Goal: Task Accomplishment & Management: Complete application form

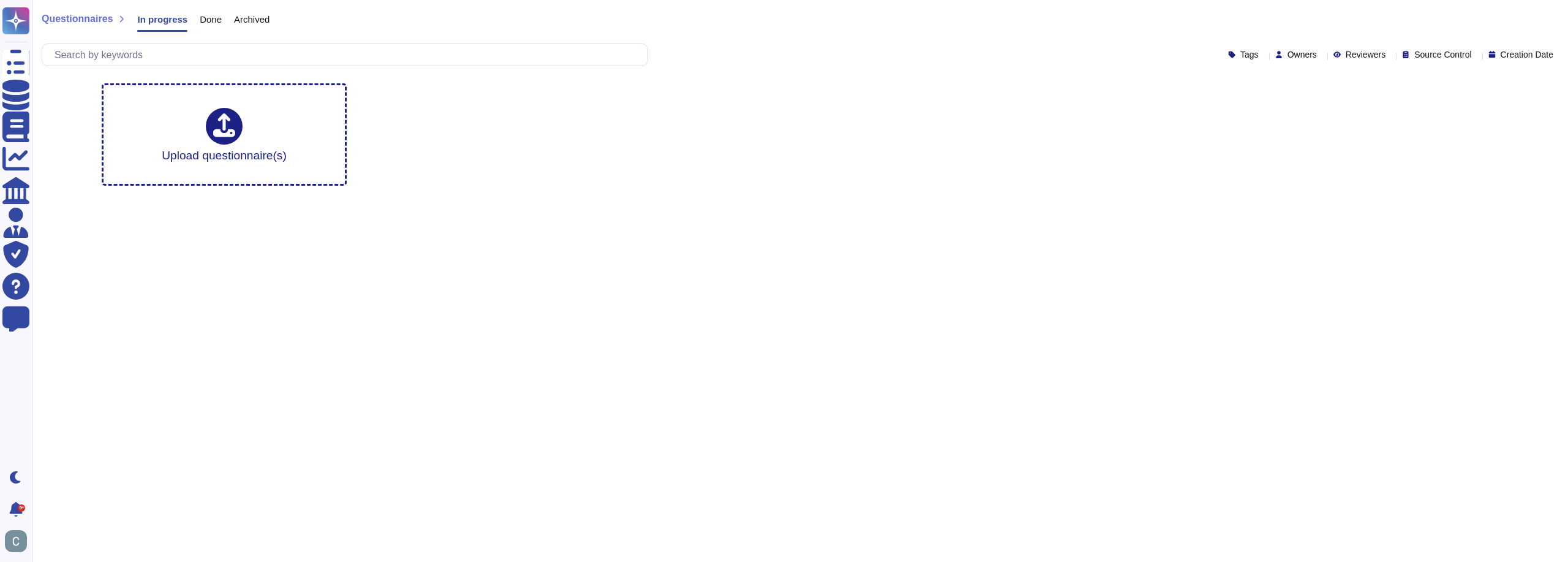
click at [206, 17] on span "Done" at bounding box center [211, 19] width 22 height 9
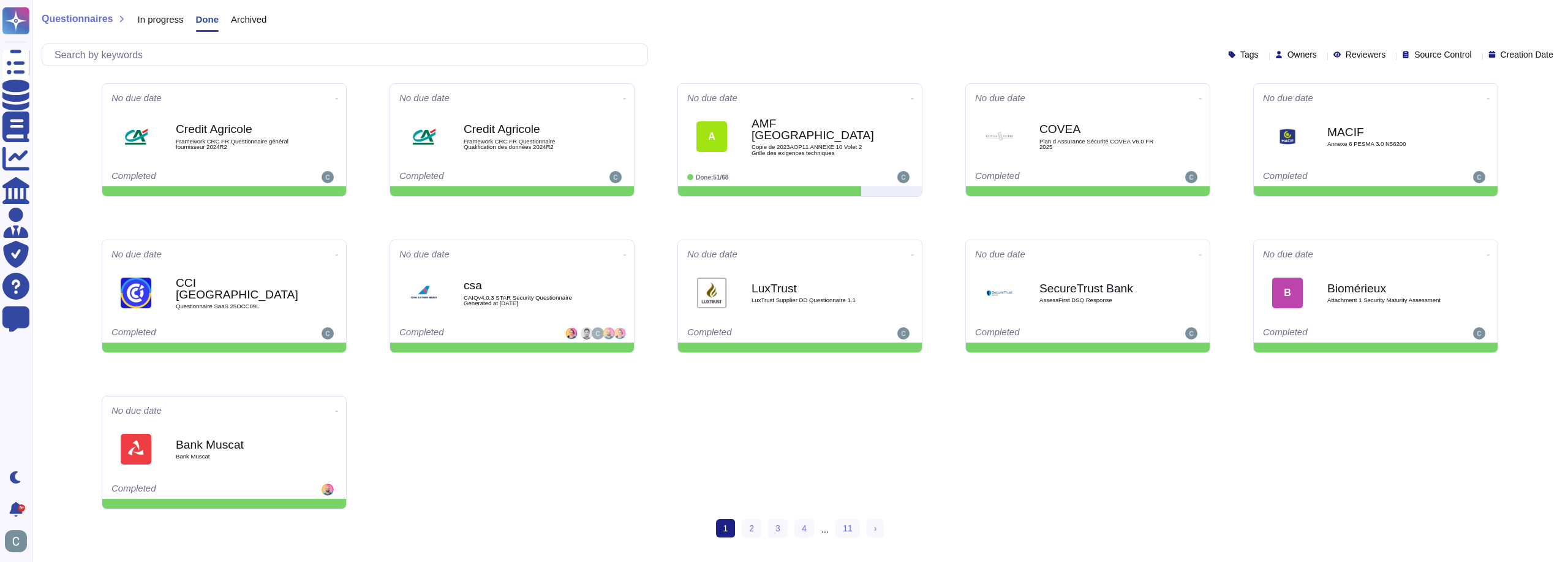
click at [252, 19] on span "Archived" at bounding box center [249, 19] width 35 height 9
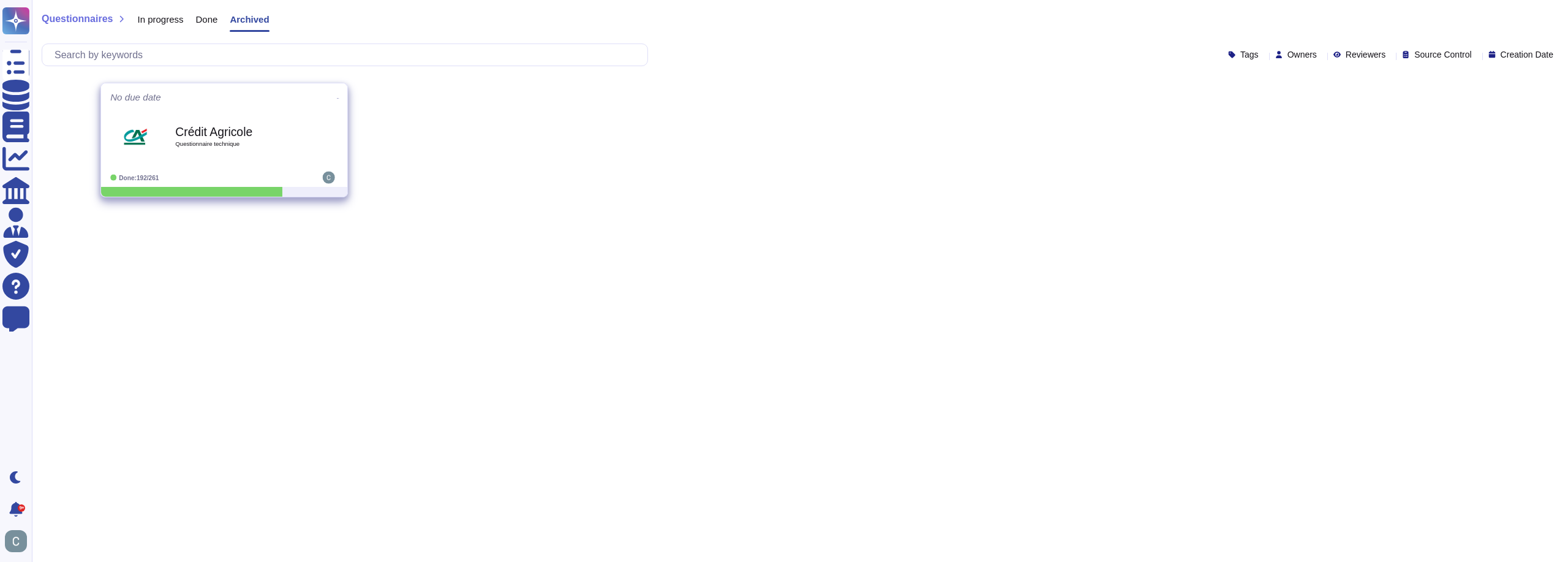
click at [317, 113] on span "Crédit Agricole Questionnaire technique" at bounding box center [223, 136] width 227 height 50
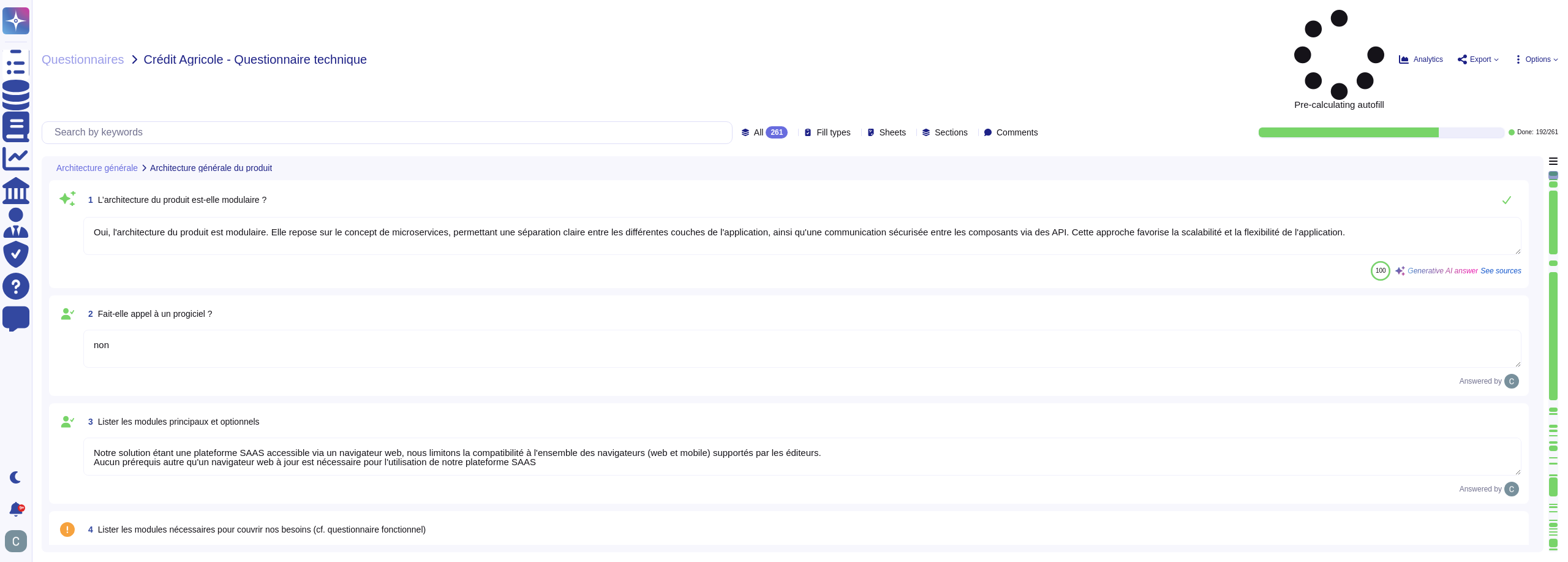
type textarea "Oui, l'architecture du produit est modulaire. Elle repose sur le concept de mic…"
type textarea "non"
type textarea "Notre solution étant une plateforme SAAS accessible via un navigateur web, nous…"
type textarea "Oui, la solution AssessFirst fait appel à des modules open source. Parmi eux, o…"
type textarea "Aucun autre composant, tel que des outils bureautiques, n'est nécessaire au fon…"
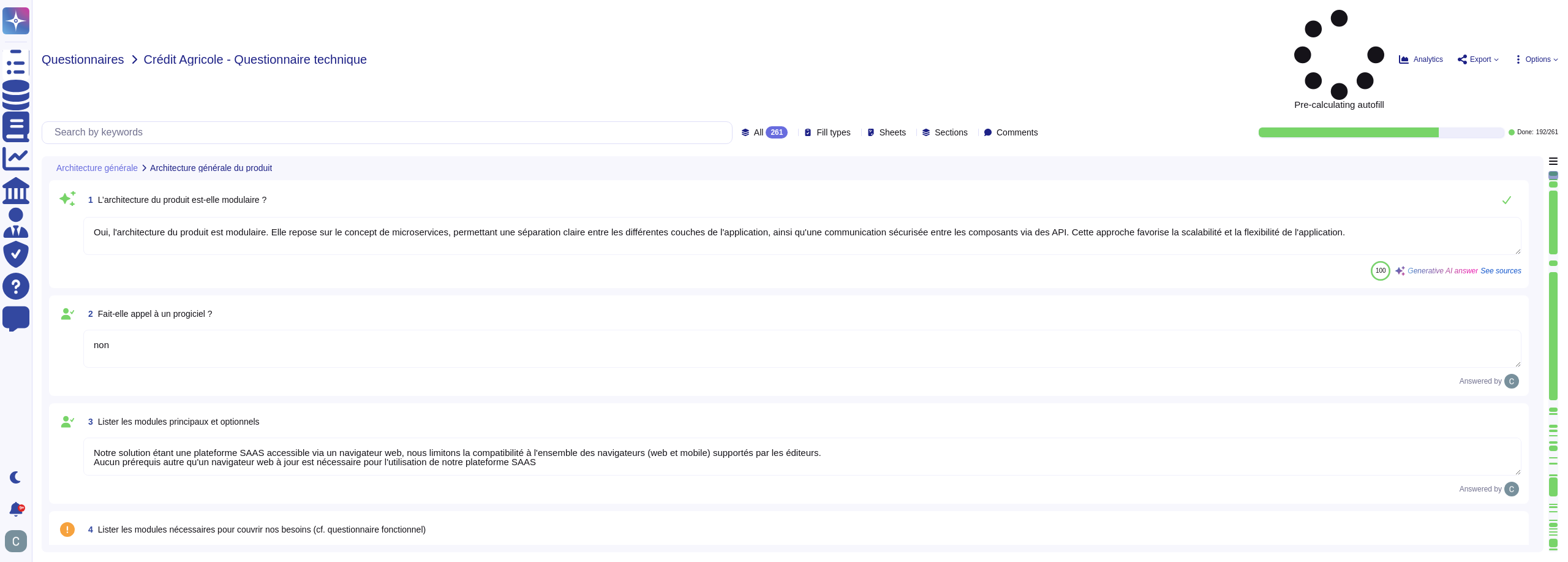
click at [101, 53] on span "Questionnaires" at bounding box center [82, 59] width 82 height 12
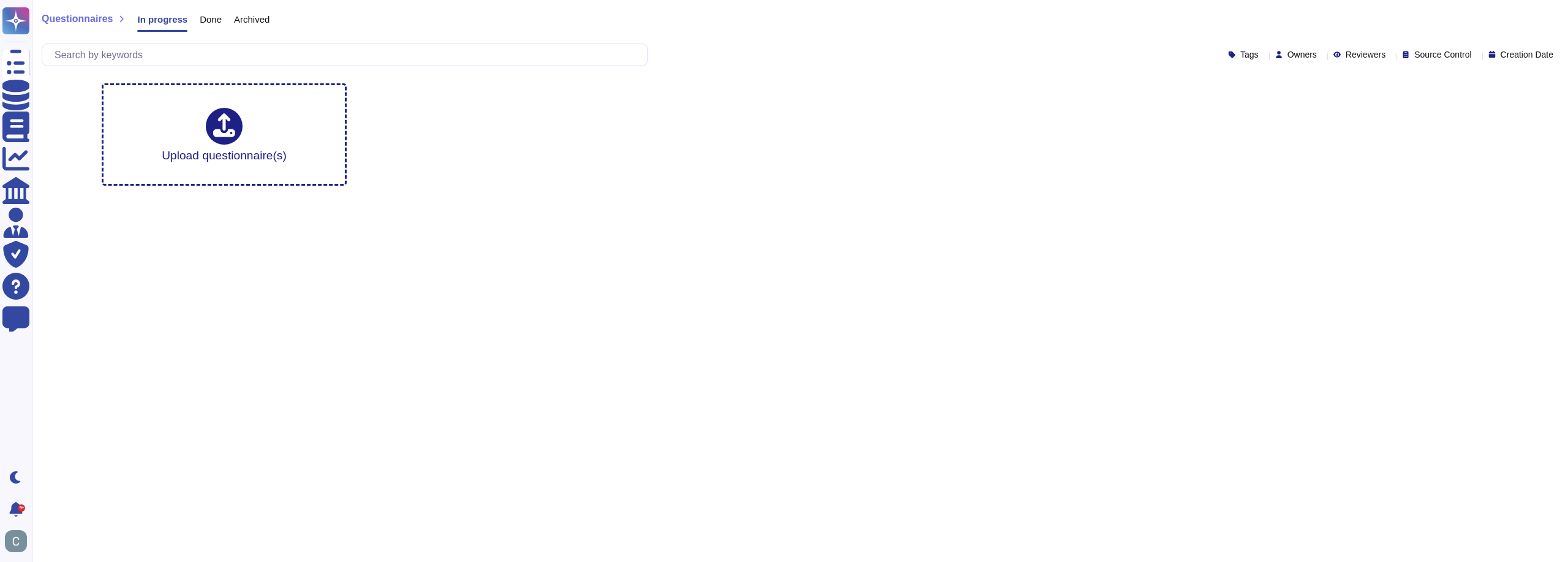
click at [247, 30] on div "Archived" at bounding box center [245, 22] width 48 height 25
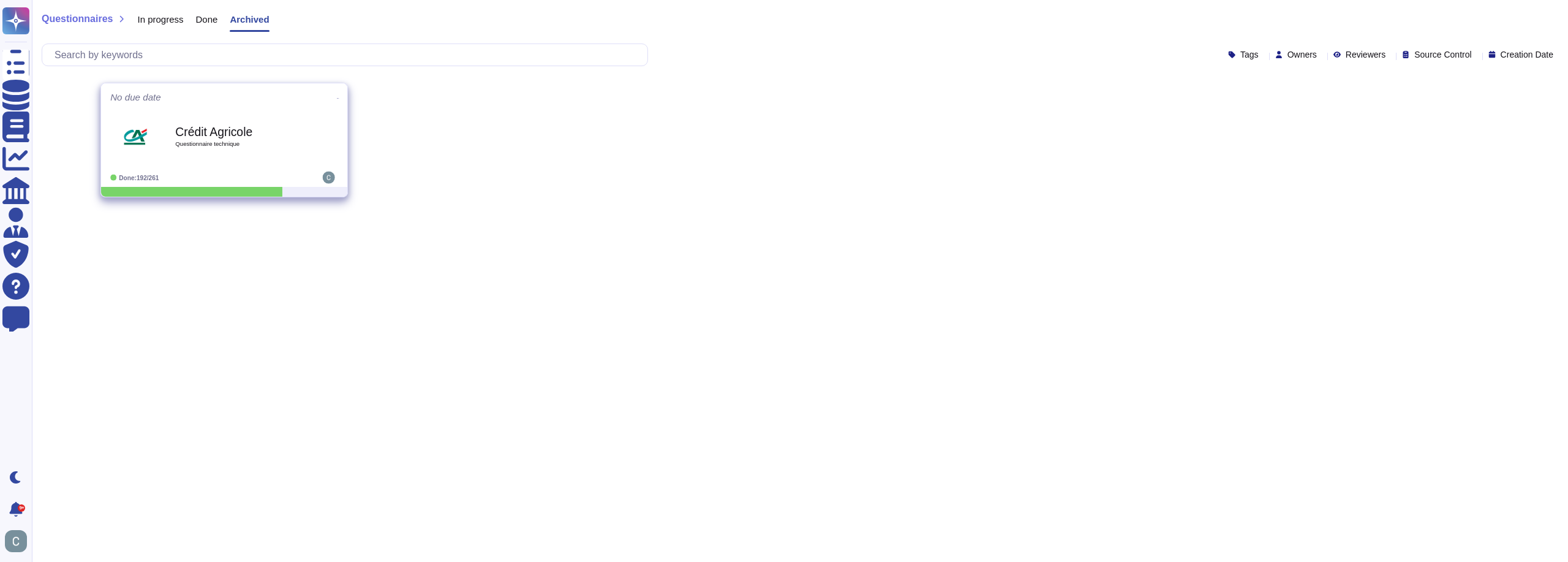
click at [337, 97] on icon at bounding box center [338, 98] width 2 height 3
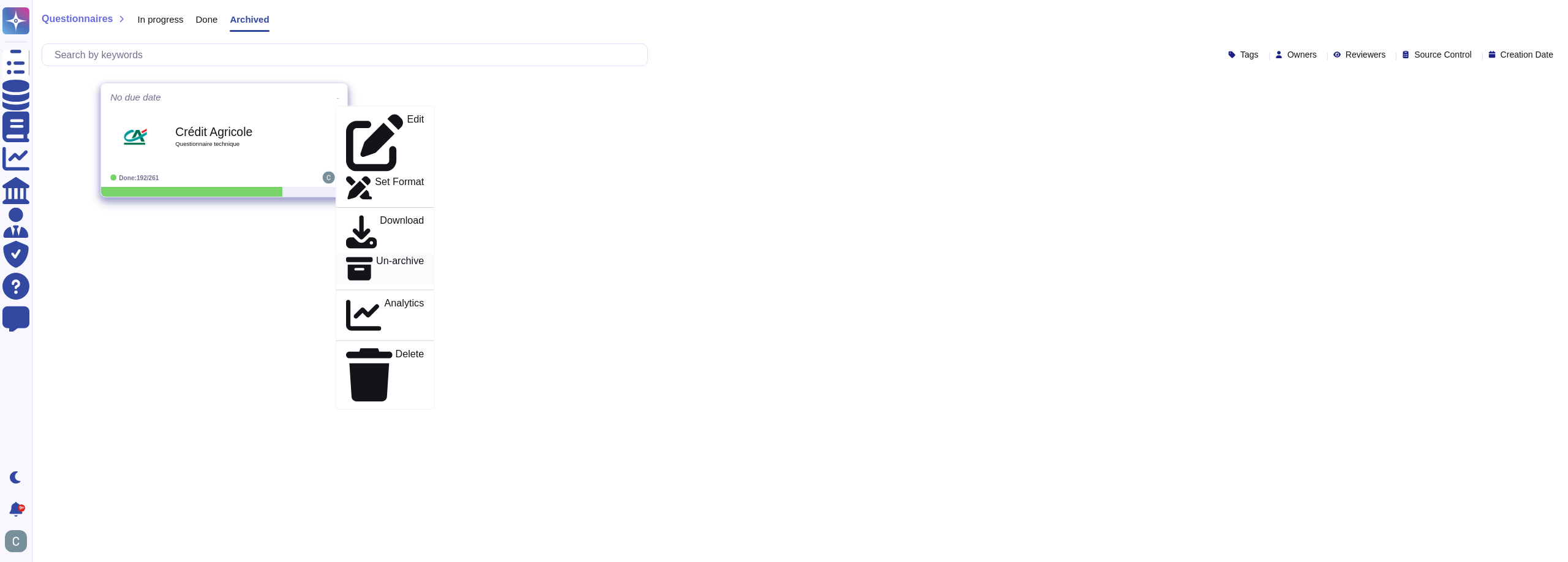
click at [398, 255] on div "Un-archive" at bounding box center [384, 268] width 77 height 26
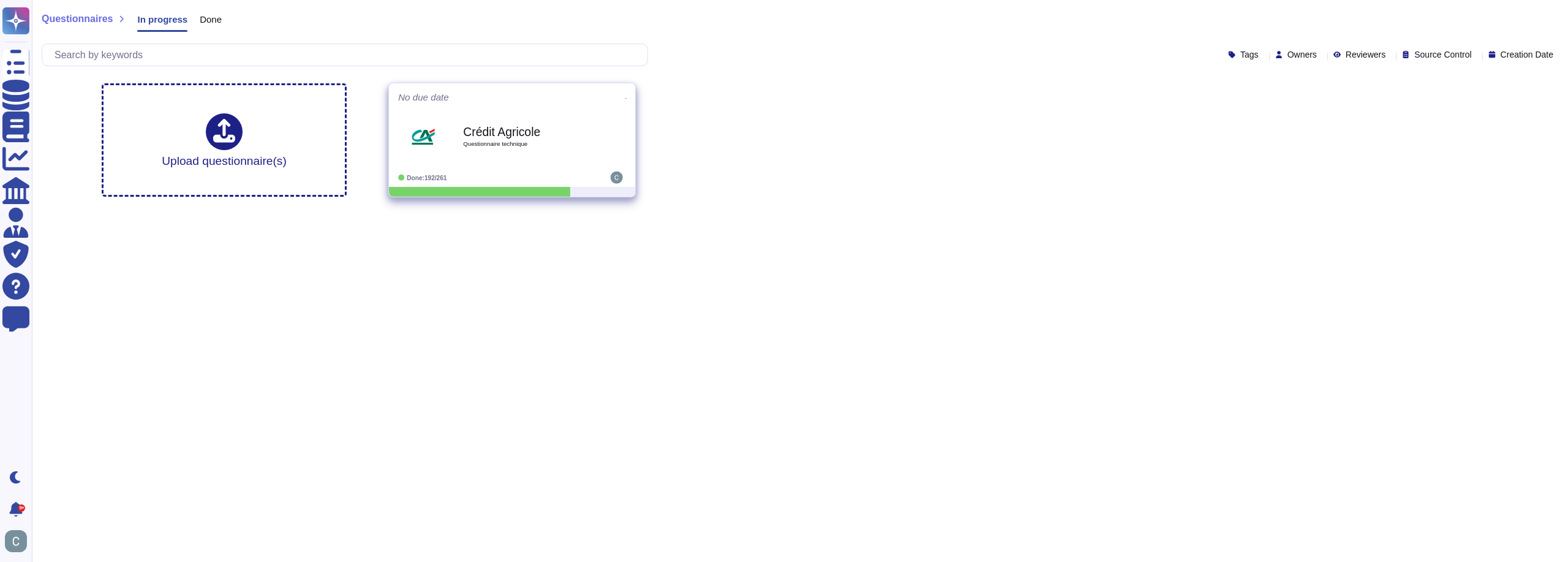
click at [624, 97] on icon at bounding box center [625, 98] width 2 height 3
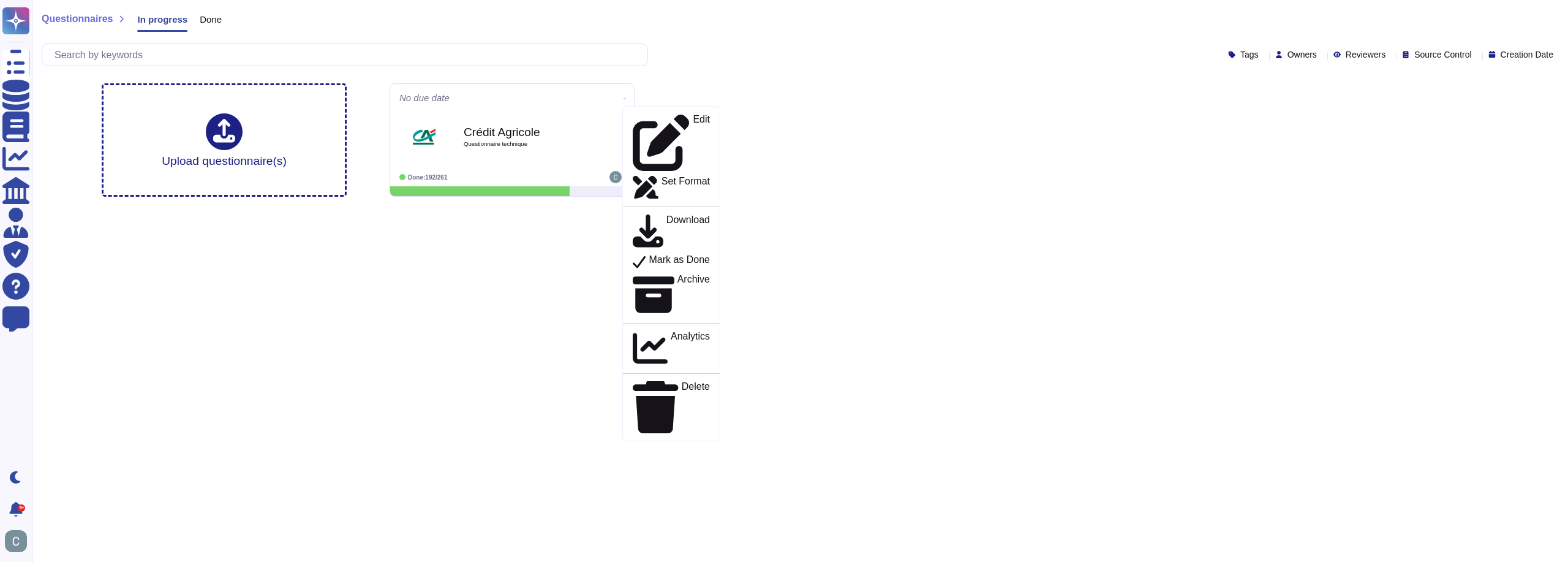
click at [744, 146] on div "Upload questionnaire(s) No due date Edit Set Format Download Mark as Done Archi…" at bounding box center [800, 140] width 1416 height 133
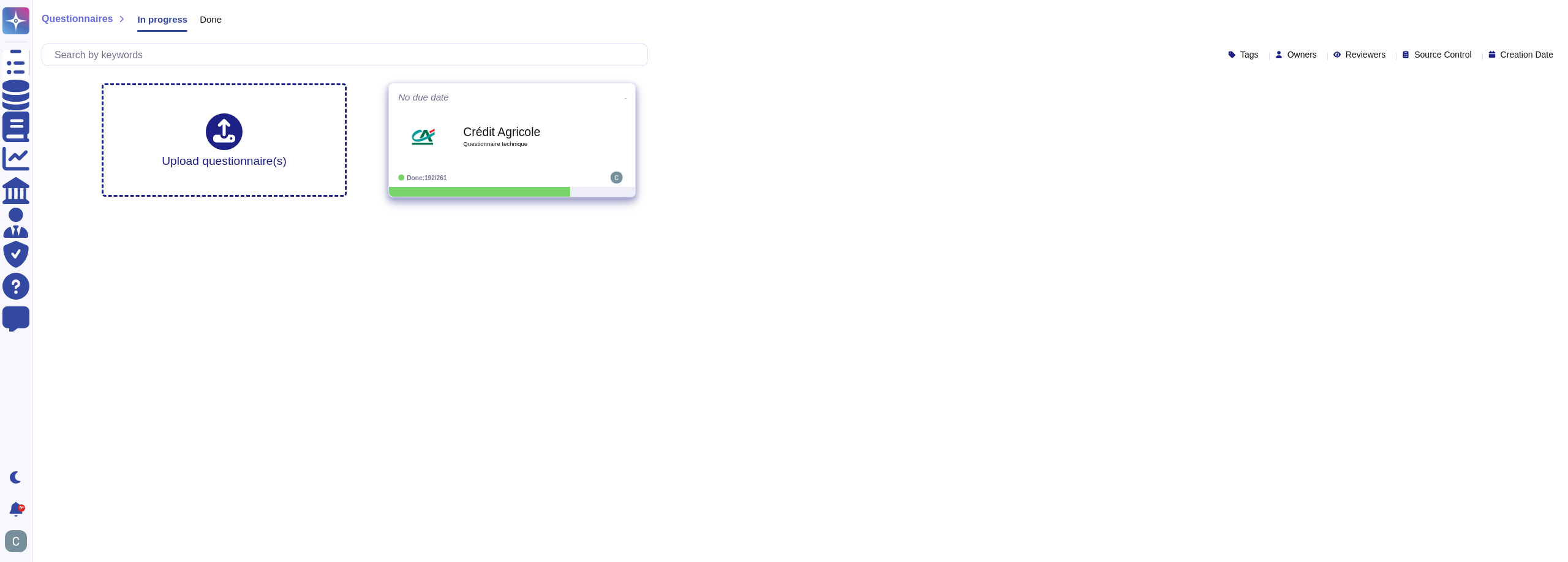
click at [624, 99] on icon at bounding box center [625, 98] width 2 height 3
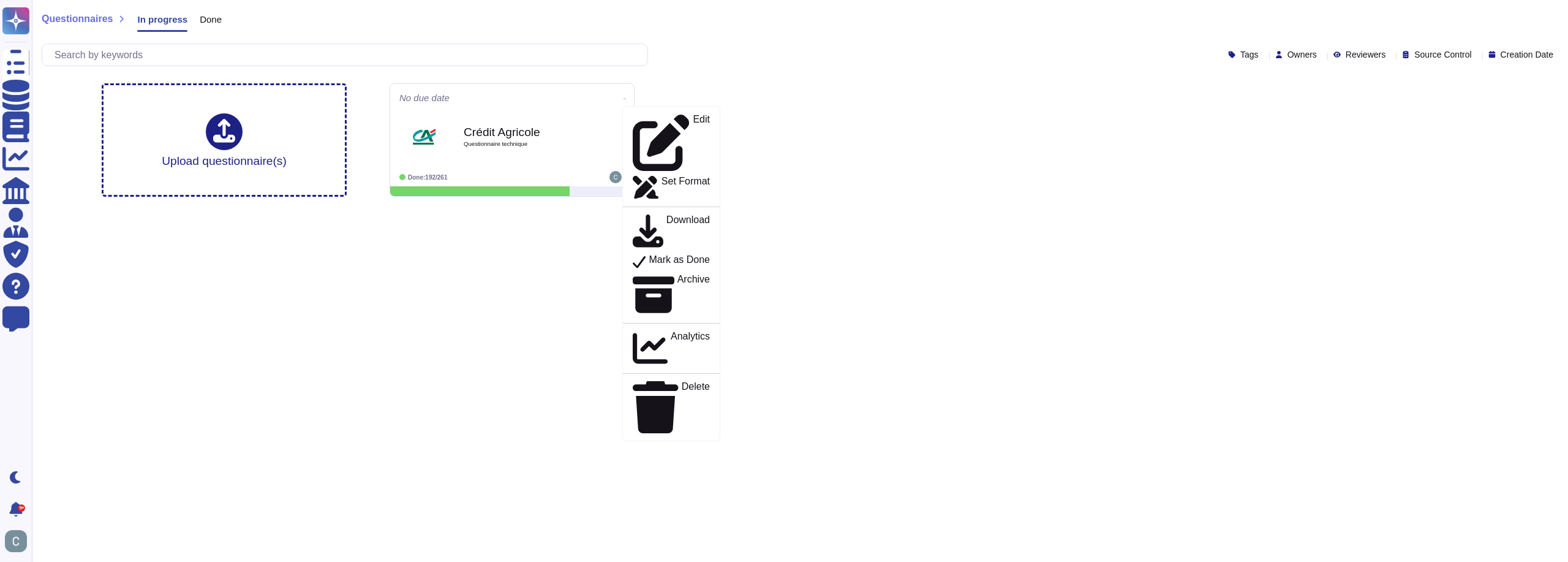
click at [827, 173] on div "Upload questionnaire(s) No due date Edit Set Format Download Mark as Done Archi…" at bounding box center [800, 140] width 1416 height 133
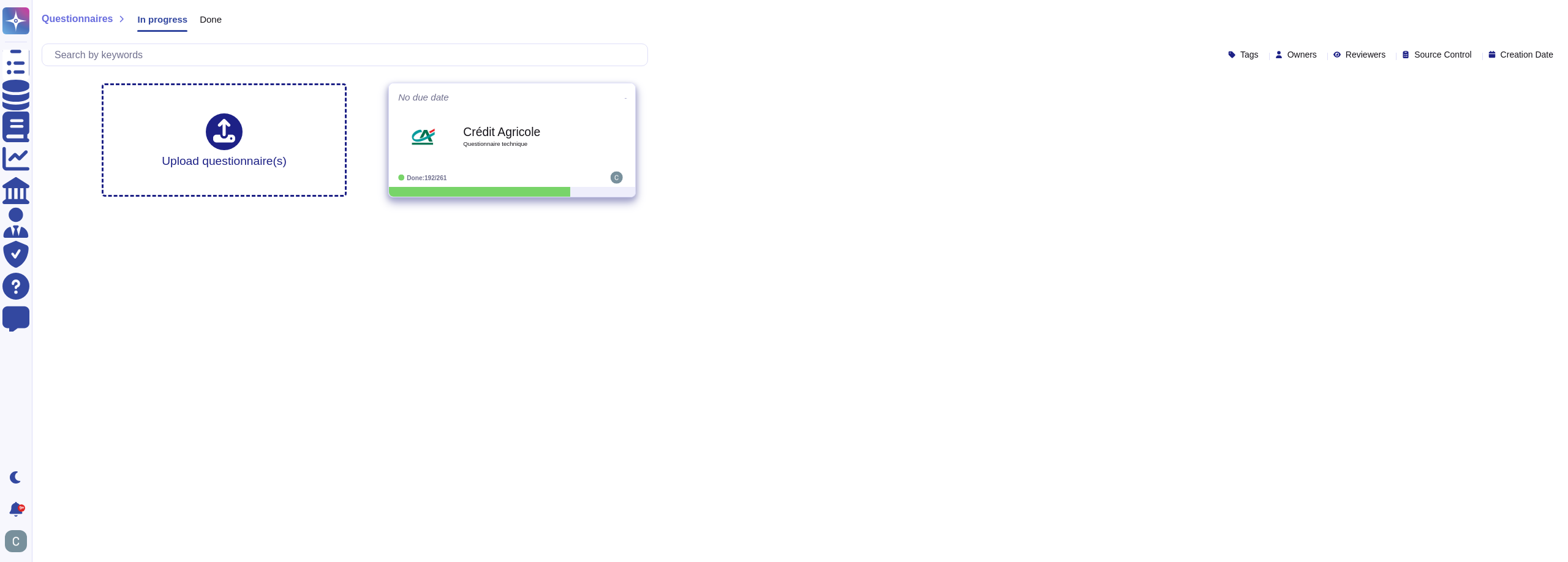
click at [556, 144] on span "Questionnaire technique" at bounding box center [524, 144] width 123 height 6
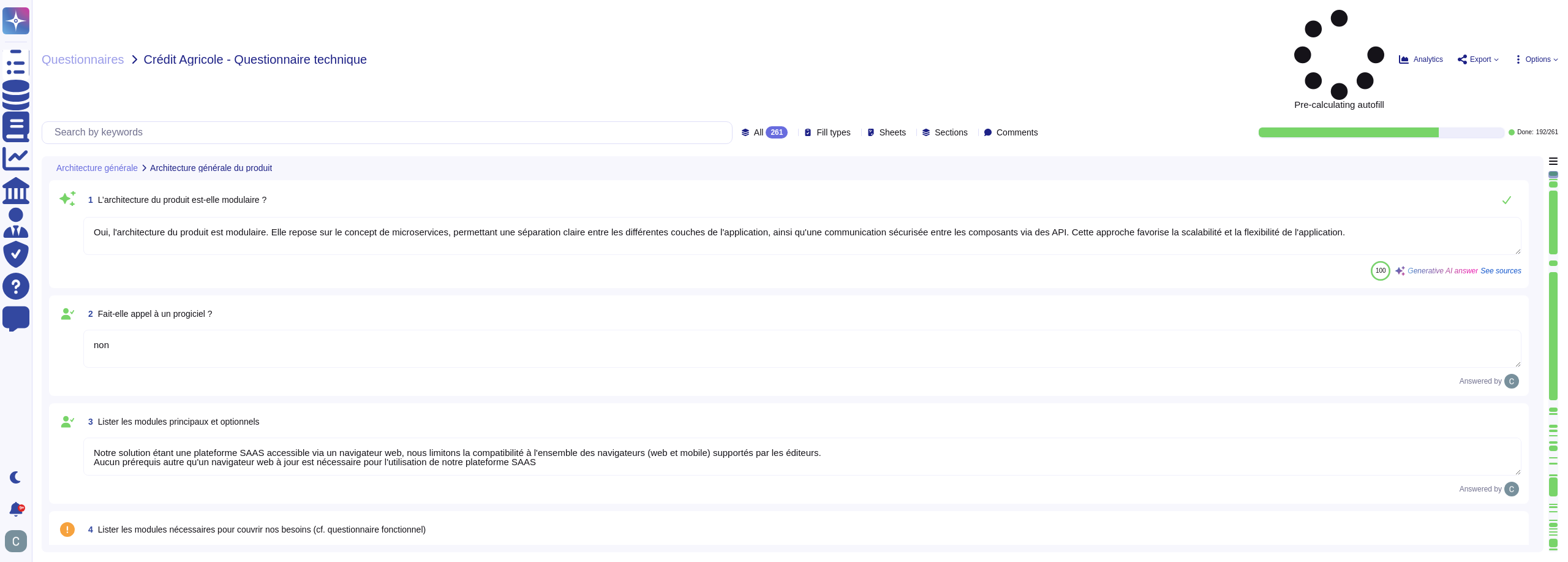
type textarea "Oui, l'architecture du produit est modulaire. Elle repose sur le concept de mic…"
type textarea "non"
type textarea "Notre solution étant une plateforme SAAS accessible via un navigateur web, nous…"
type textarea "Oui, la solution AssessFirst fait appel à des modules open source. Parmi eux, o…"
type textarea "Aucun autre composant, tel que des outils bureautiques, n'est nécessaire au fon…"
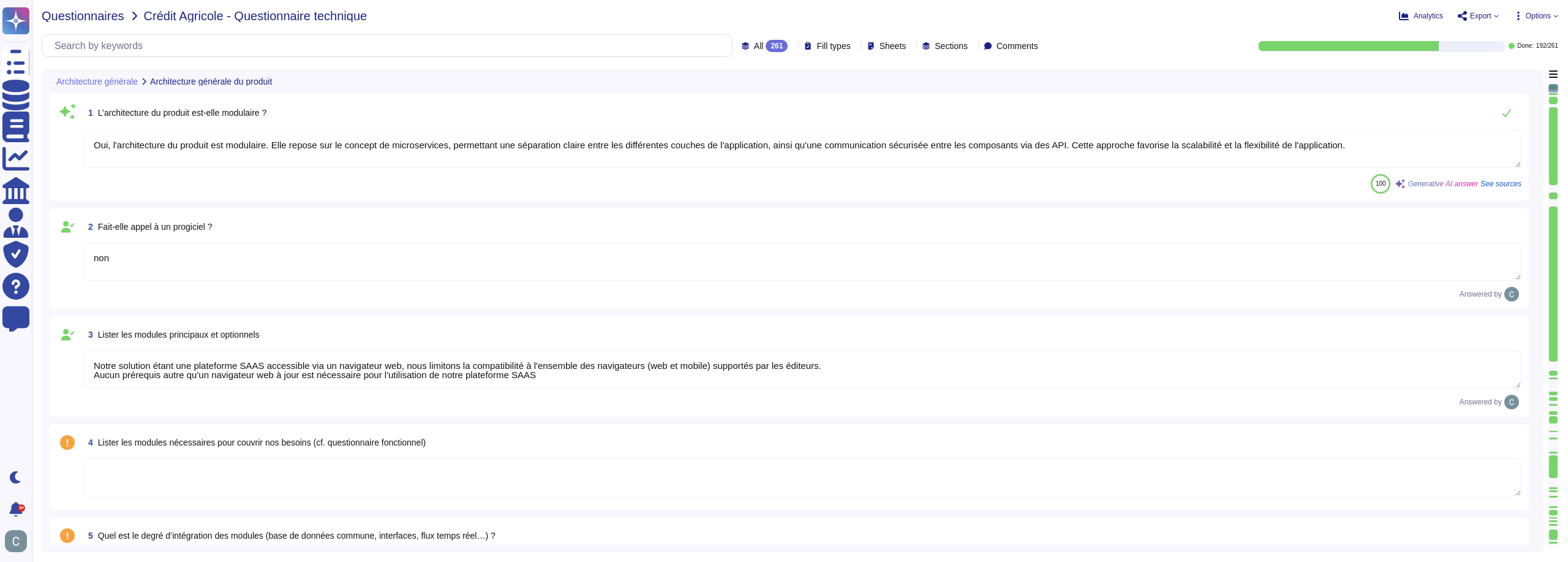
click at [114, 21] on span "Questionnaires" at bounding box center [82, 16] width 82 height 12
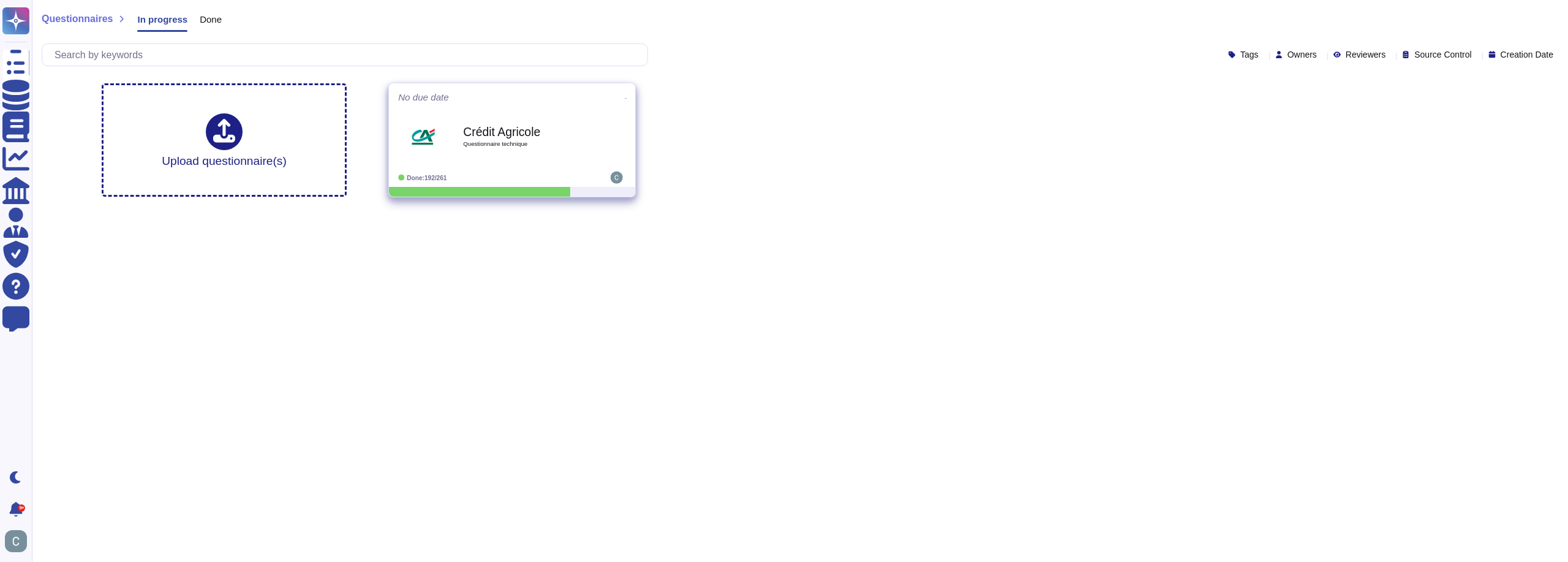
click at [493, 141] on span "Questionnaire technique" at bounding box center [524, 144] width 123 height 6
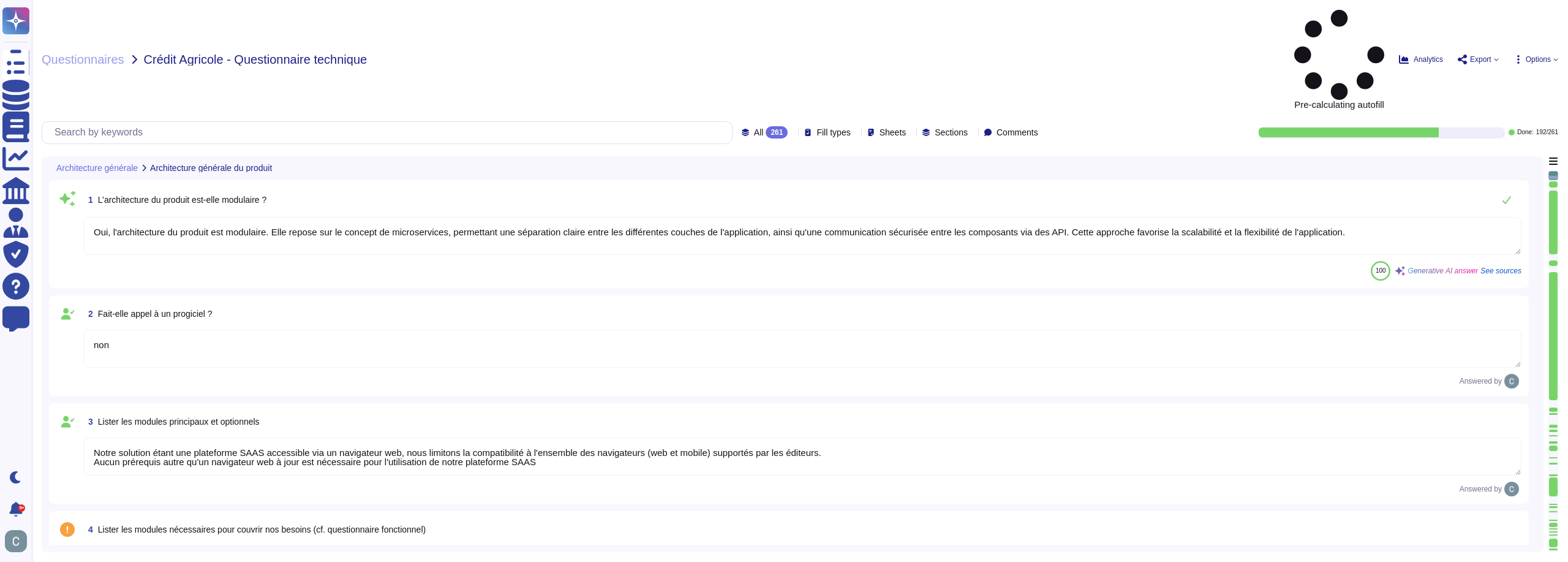
type textarea "Oui, l'architecture du produit est modulaire. Elle repose sur le concept de mic…"
type textarea "non"
type textarea "Notre solution étant une plateforme SAAS accessible via un navigateur web, nous…"
type textarea "Oui, la solution AssessFirst fait appel à des modules open source. Parmi eux, o…"
type textarea "Aucun autre composant, tel que des outils bureautiques, n'est nécessaire au fon…"
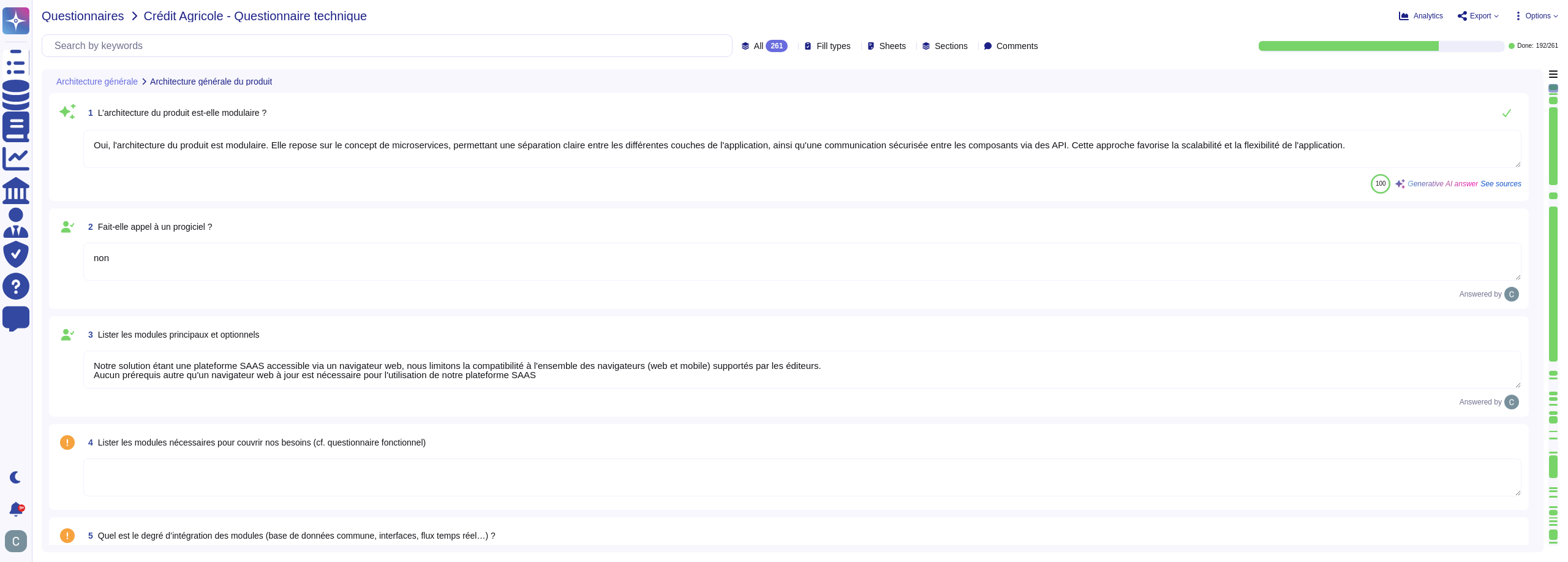
click at [95, 18] on span "Questionnaires" at bounding box center [82, 16] width 82 height 12
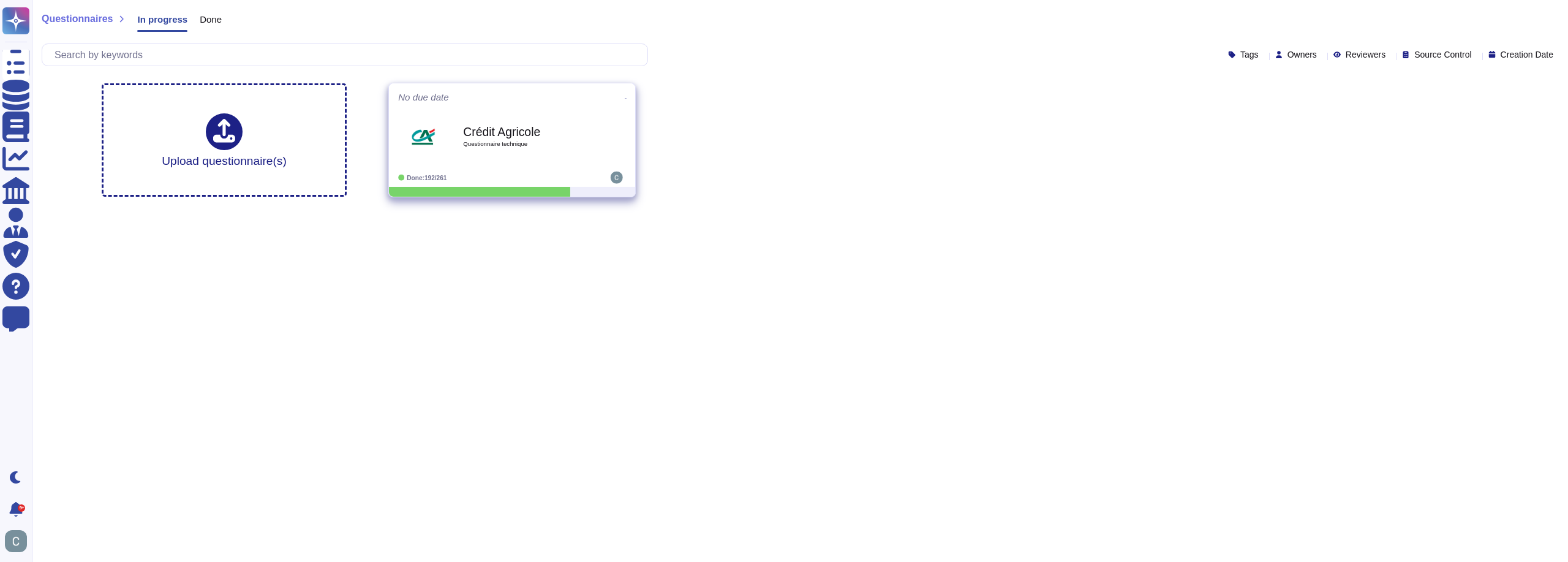
click at [540, 151] on div "Crédit Agricole Questionnaire technique" at bounding box center [524, 136] width 123 height 50
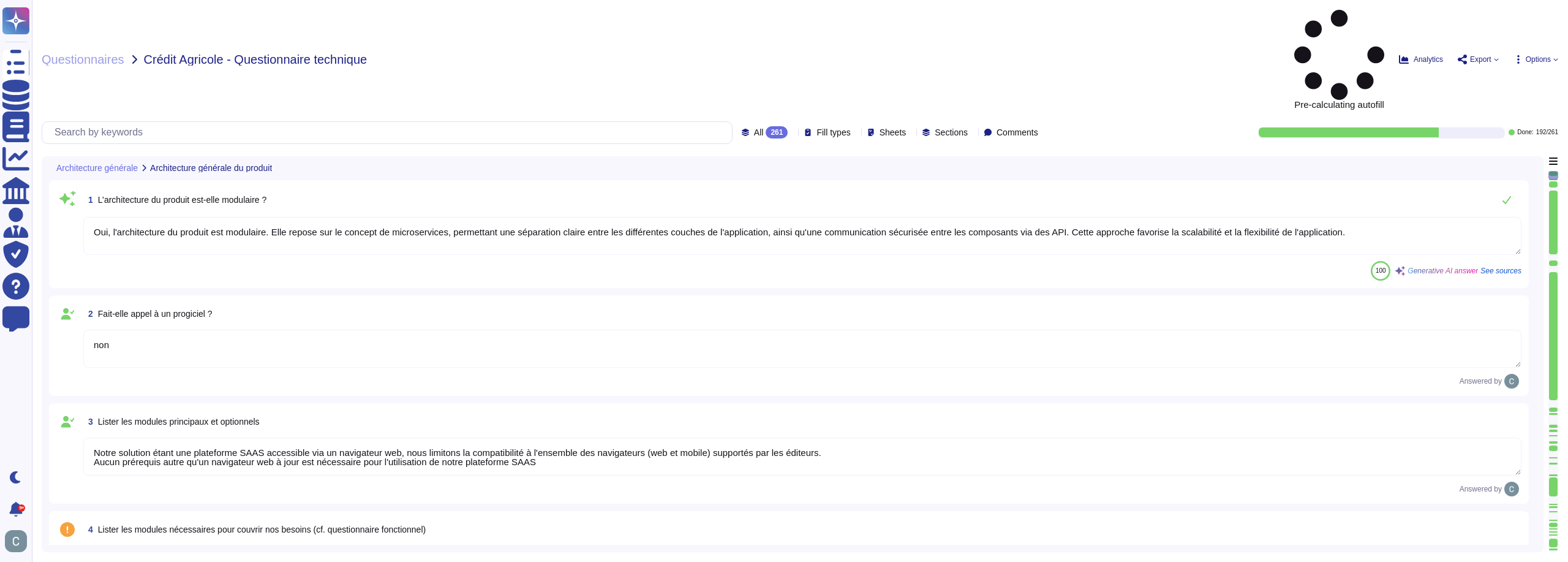
type textarea "Oui, l'architecture du produit est modulaire. Elle repose sur le concept de mic…"
type textarea "non"
type textarea "Notre solution étant une plateforme SAAS accessible via un navigateur web, nous…"
type textarea "Oui, la solution AssessFirst fait appel à des modules open source. Parmi eux, o…"
type textarea "Aucun autre composant, tel que des outils bureautiques, n'est nécessaire au fon…"
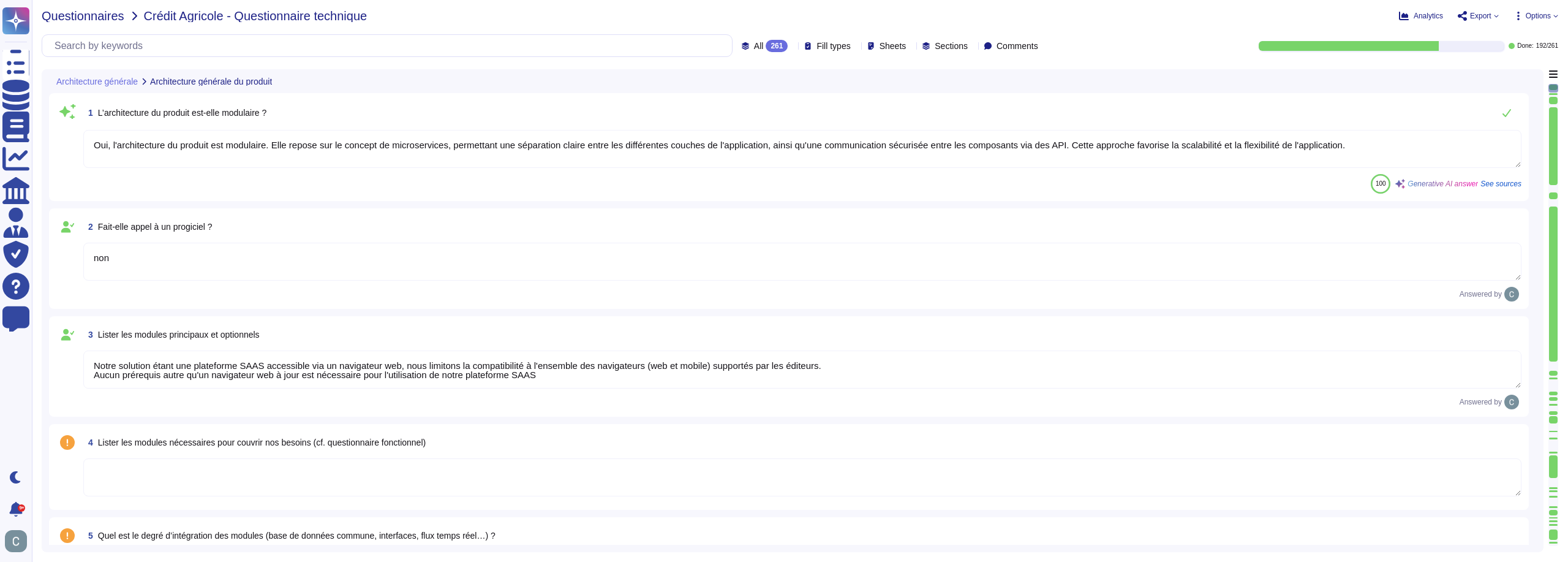
click at [105, 13] on span "Questionnaires" at bounding box center [82, 16] width 82 height 12
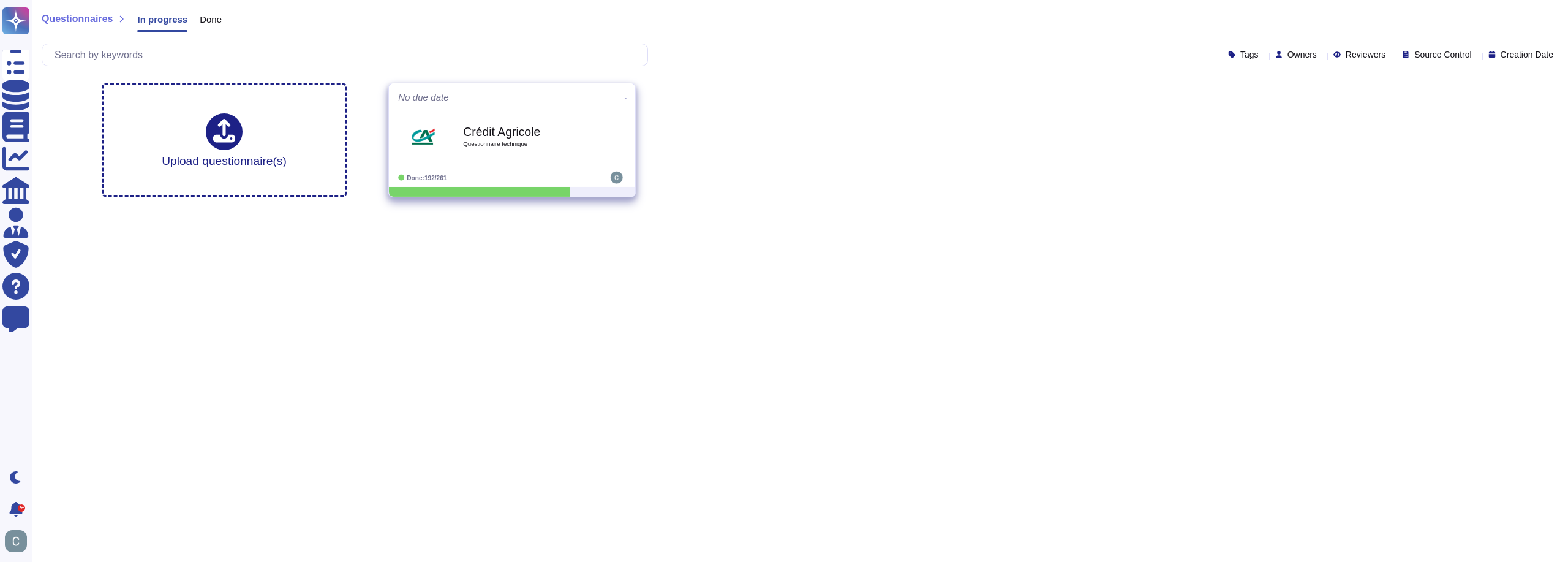
click at [493, 112] on div "Crédit Agricole Questionnaire technique" at bounding box center [524, 136] width 123 height 50
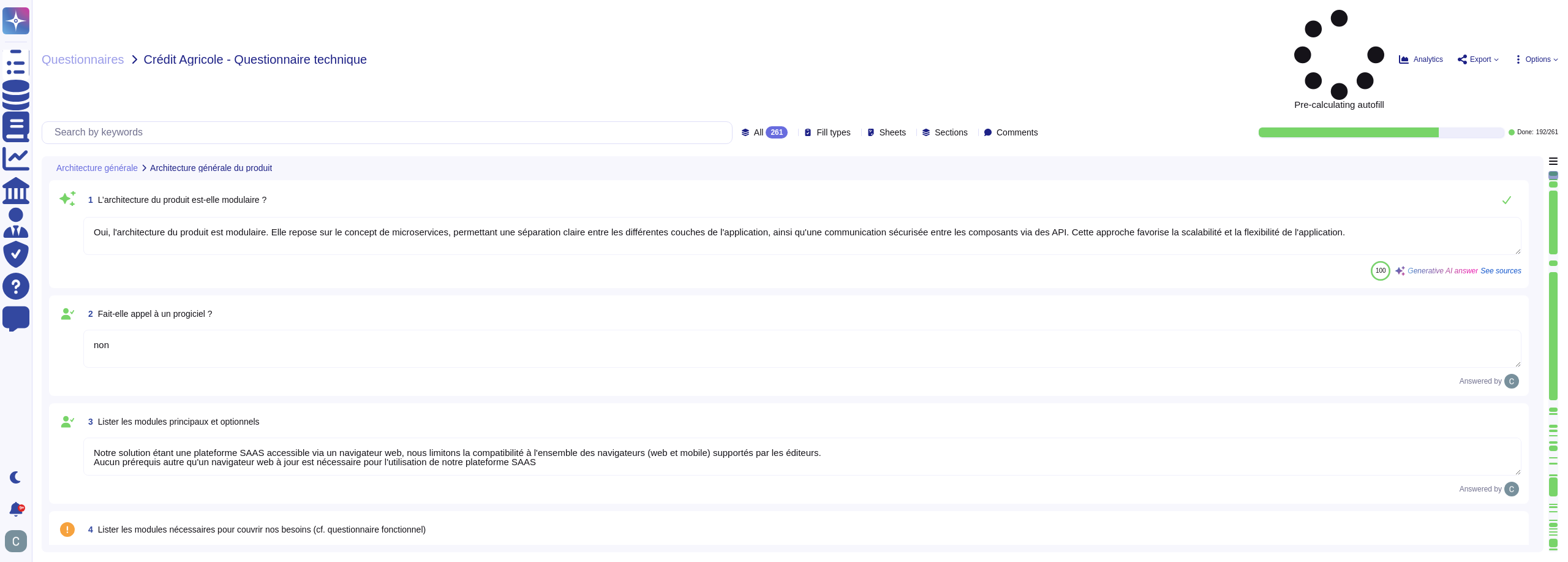
type textarea "Oui, l'architecture du produit est modulaire. Elle repose sur le concept de mic…"
type textarea "non"
type textarea "Notre solution étant une plateforme SAAS accessible via un navigateur web, nous…"
type textarea "Oui, la solution AssessFirst fait appel à des modules open source. Parmi eux, o…"
type textarea "Aucun autre composant, tel que des outils bureautiques, n'est nécessaire au fon…"
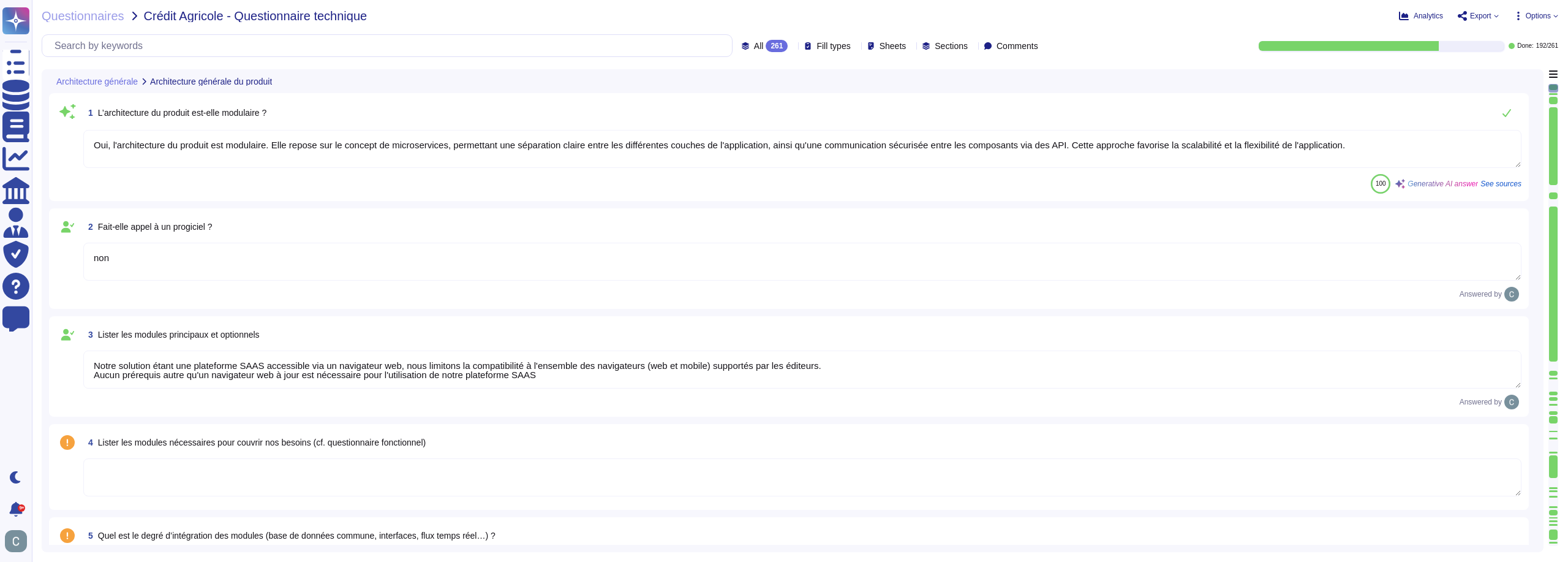
click at [765, 44] on div "261" at bounding box center [776, 46] width 22 height 12
click at [772, 102] on div "To do 69" at bounding box center [769, 108] width 99 height 14
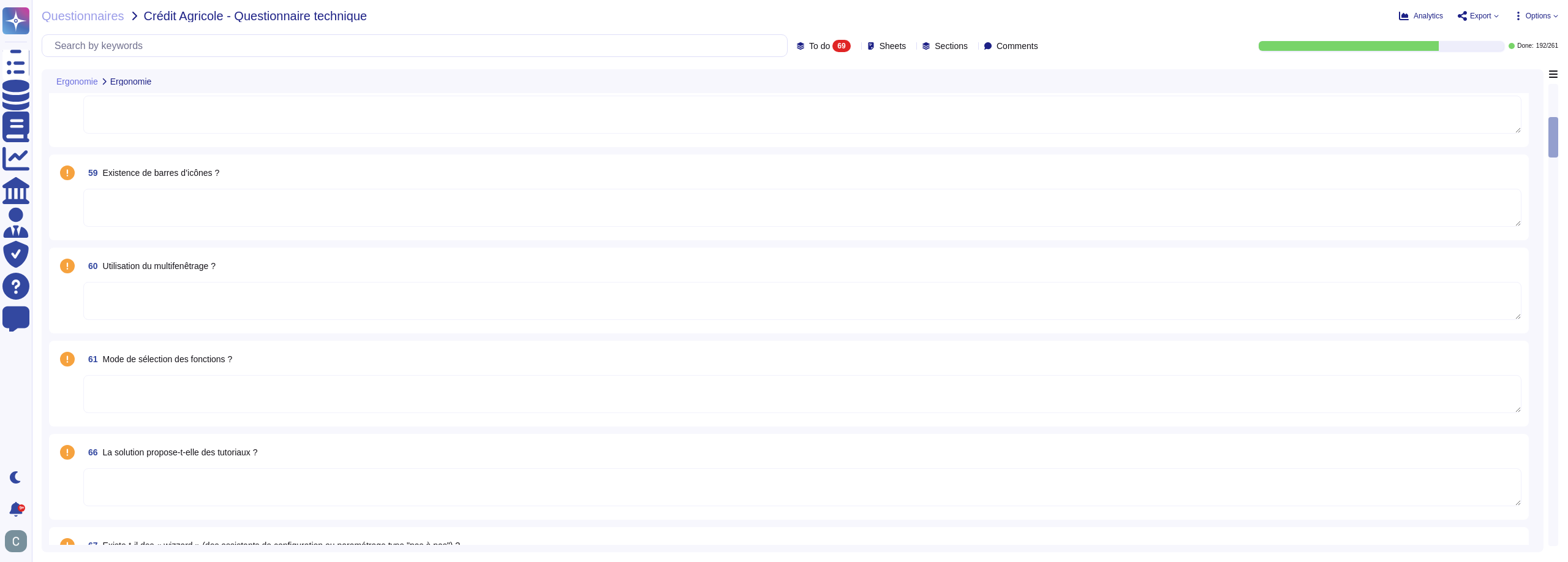
scroll to position [490, 0]
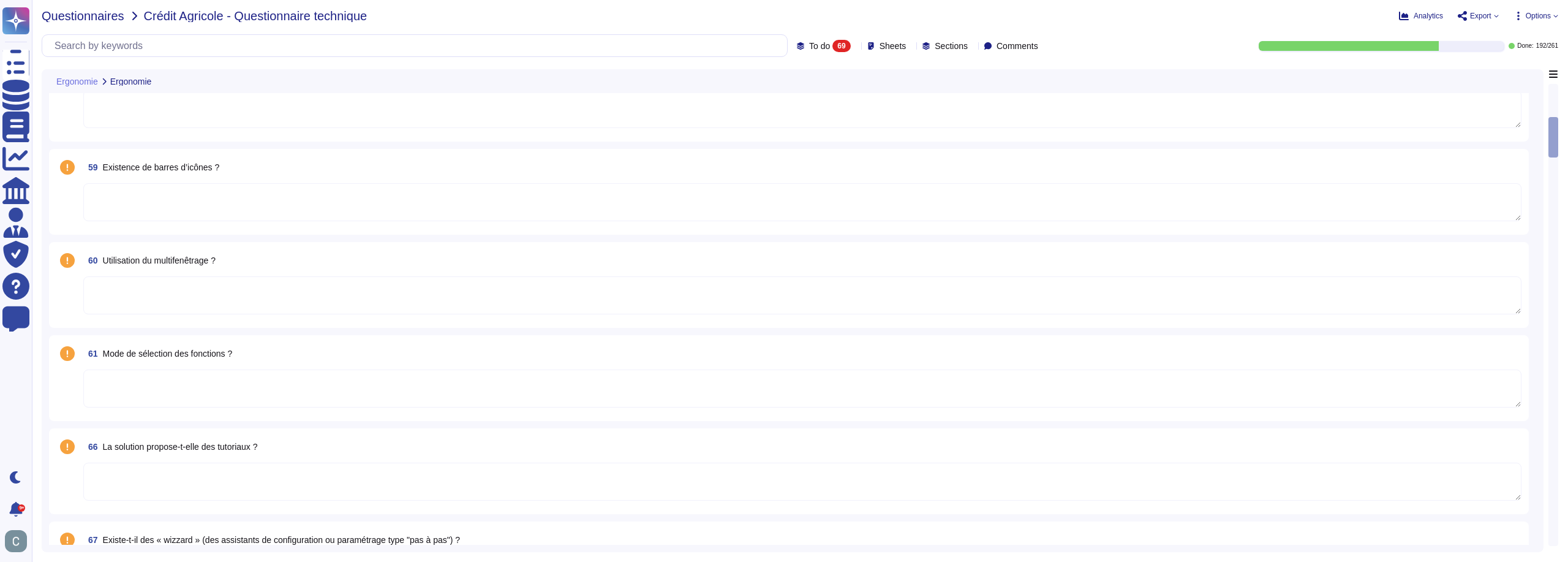
click at [102, 16] on span "Questionnaires" at bounding box center [82, 16] width 82 height 12
